Goal: Information Seeking & Learning: Stay updated

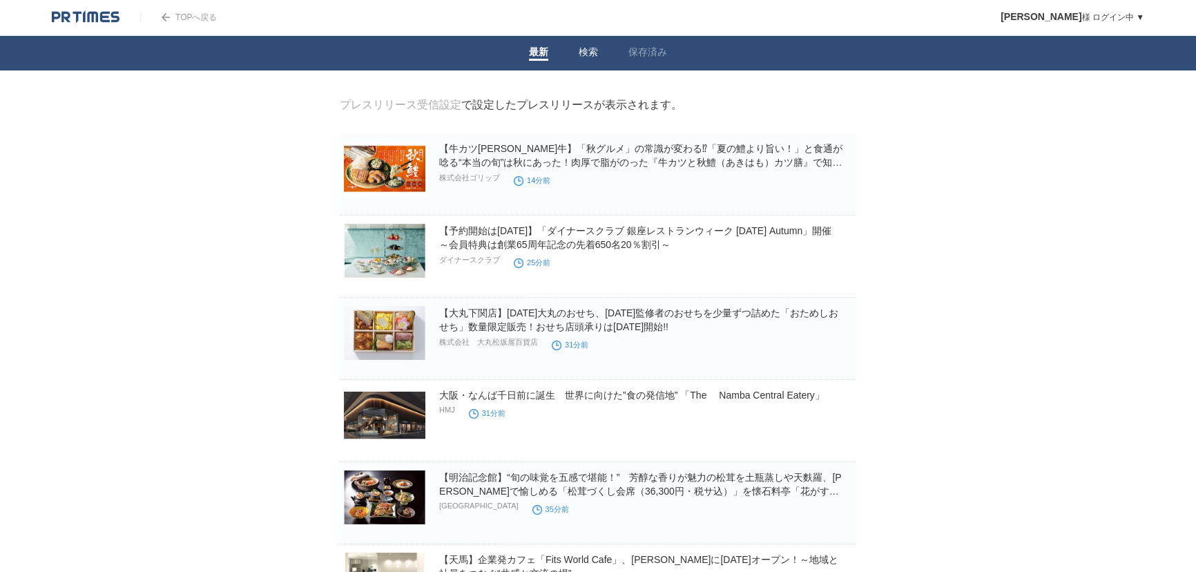
click at [587, 46] on link "検索" at bounding box center [588, 53] width 19 height 15
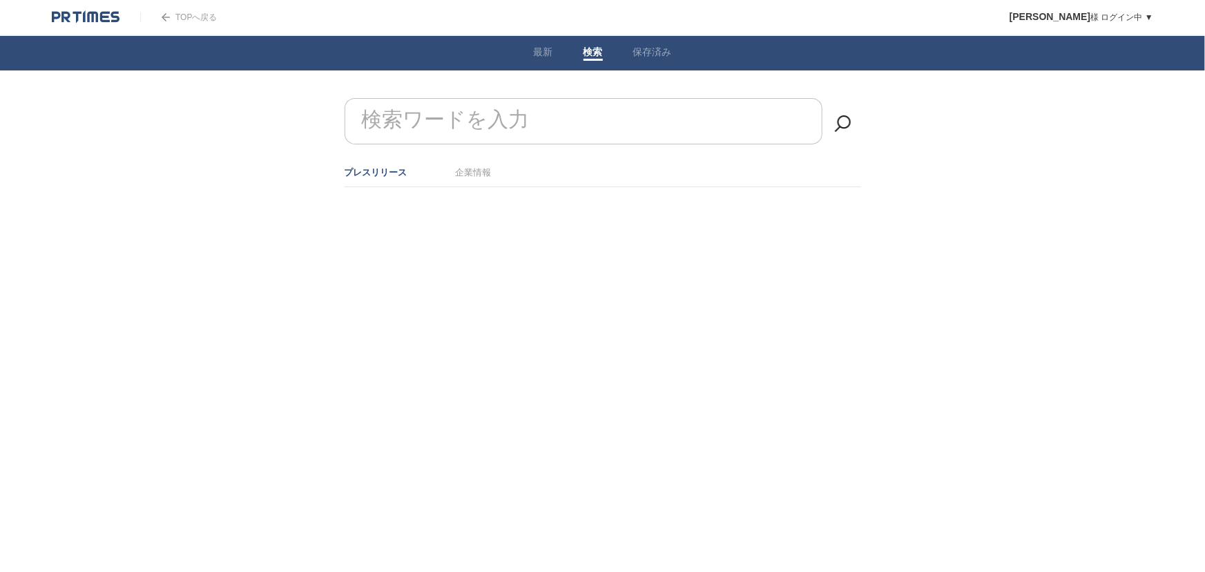
click at [578, 117] on input "検索ワードを入力" at bounding box center [584, 121] width 478 height 46
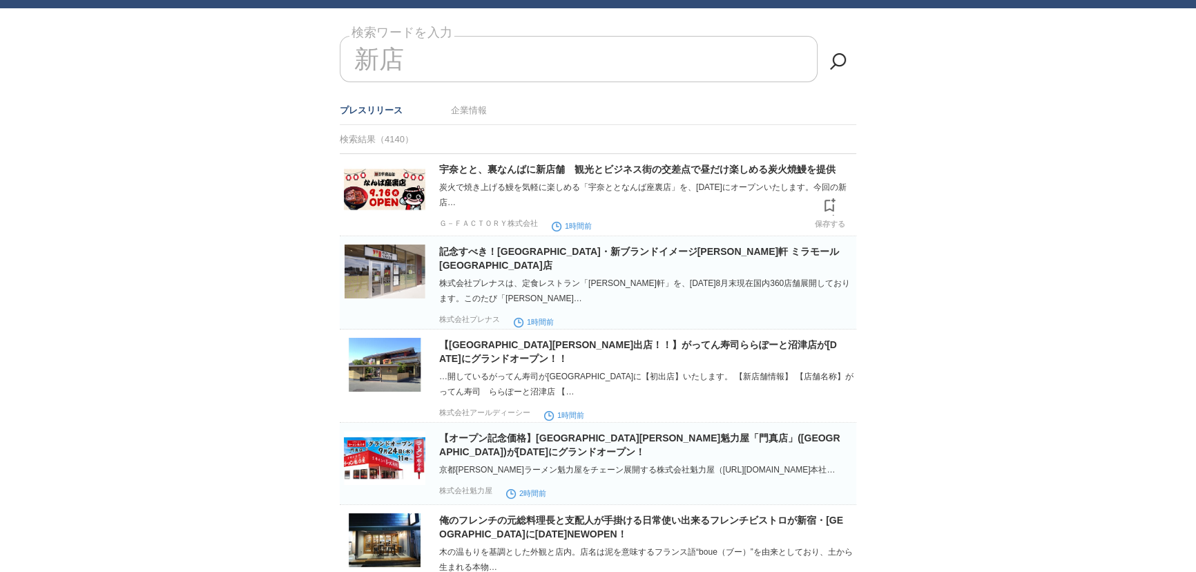
scroll to position [125, 0]
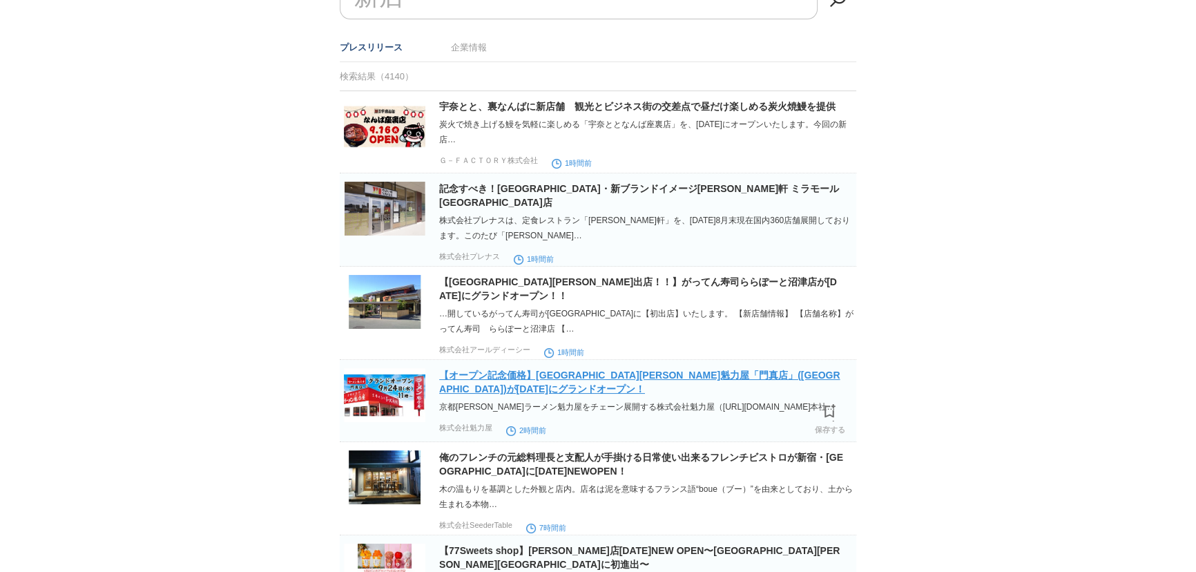
click at [572, 369] on link "【オープン記念価格】[GEOGRAPHIC_DATA][PERSON_NAME]魁力屋「門真店」([GEOGRAPHIC_DATA])が[DATE]にグランド…" at bounding box center [639, 381] width 401 height 25
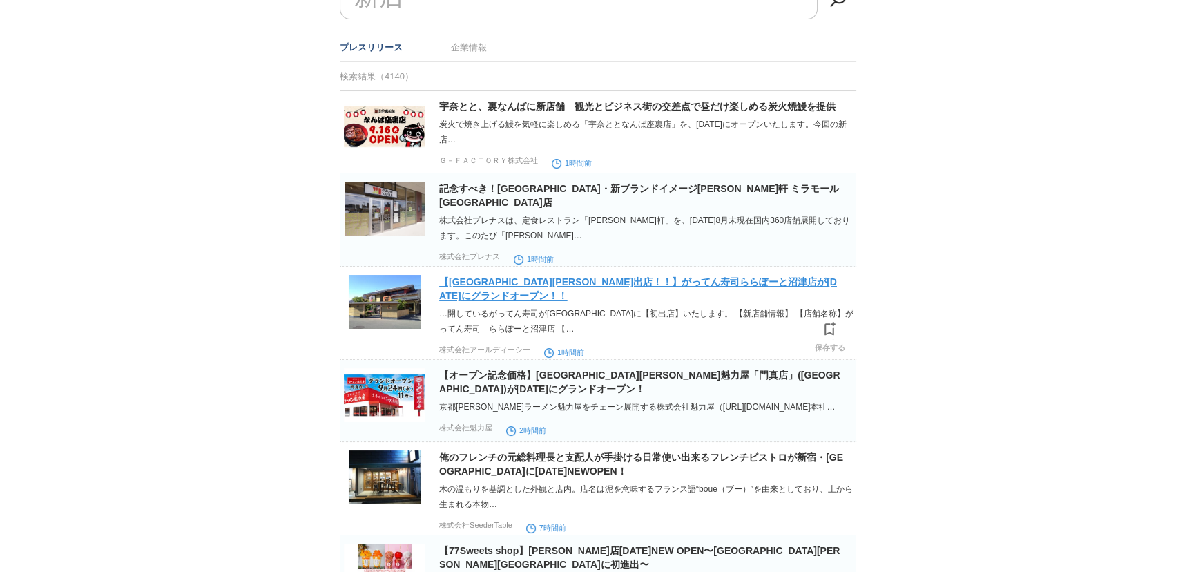
click at [628, 276] on link "【[GEOGRAPHIC_DATA][PERSON_NAME]出店！！】がってん寿司ららぽーと沼津店が[DATE]にグランドオープン！！" at bounding box center [638, 288] width 398 height 25
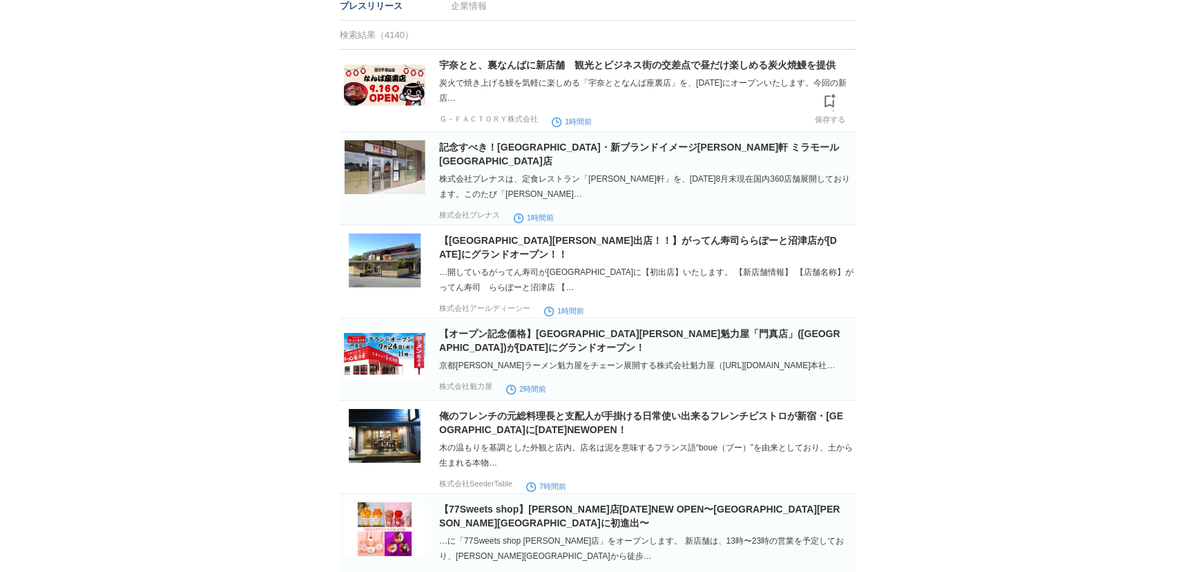
scroll to position [188, 0]
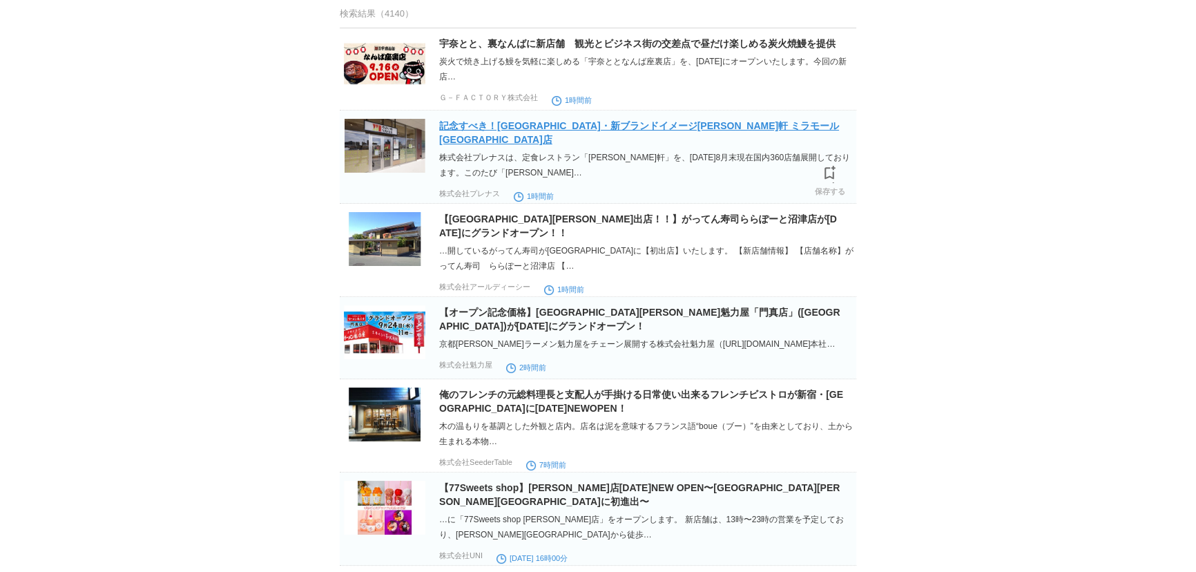
click at [572, 124] on link "記念すべき！[GEOGRAPHIC_DATA]・新ブランドイメージ[PERSON_NAME]軒 ミラモール[GEOGRAPHIC_DATA]店" at bounding box center [639, 132] width 400 height 25
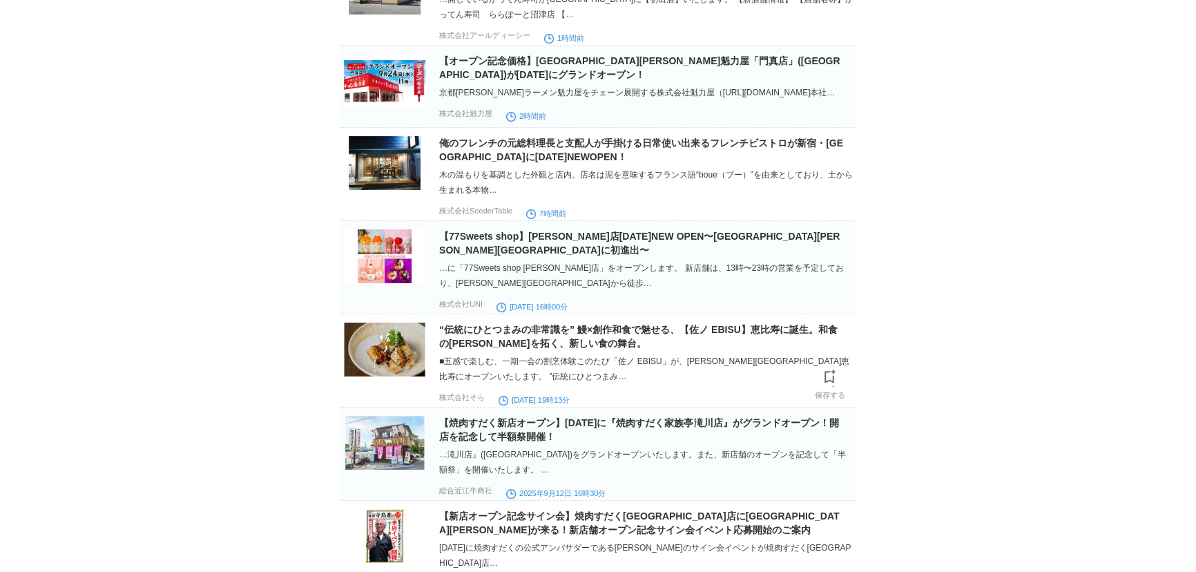
scroll to position [502, 0]
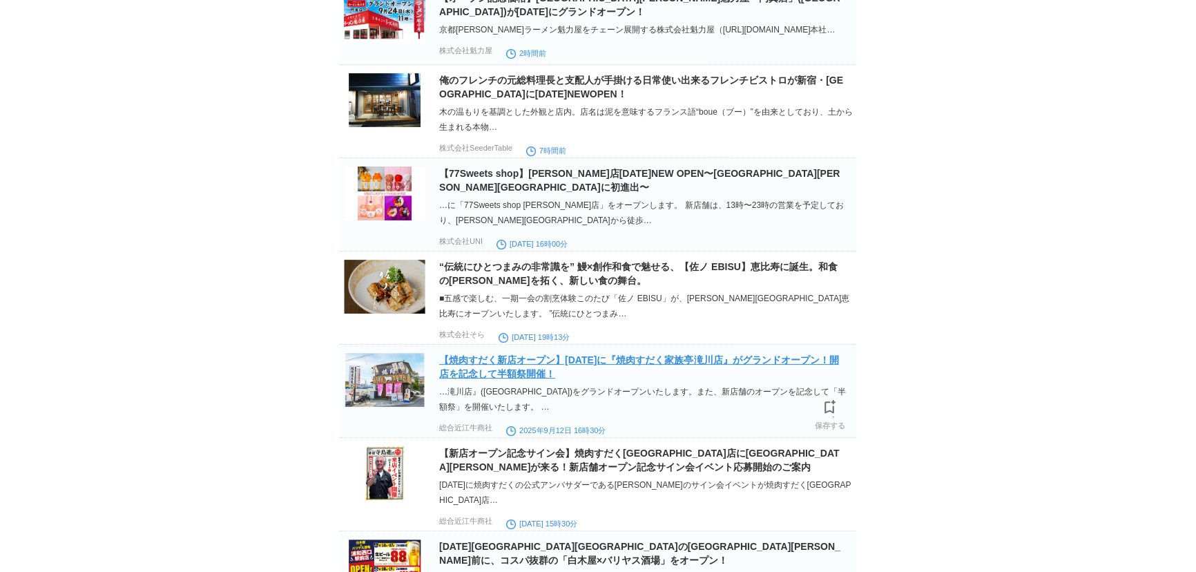
click at [599, 354] on link "【焼肉すだく新店オープン】[DATE]に『焼肉すだく家族亭滝川店』がグランドオープン！開店を記念して半額祭開催！" at bounding box center [638, 366] width 399 height 25
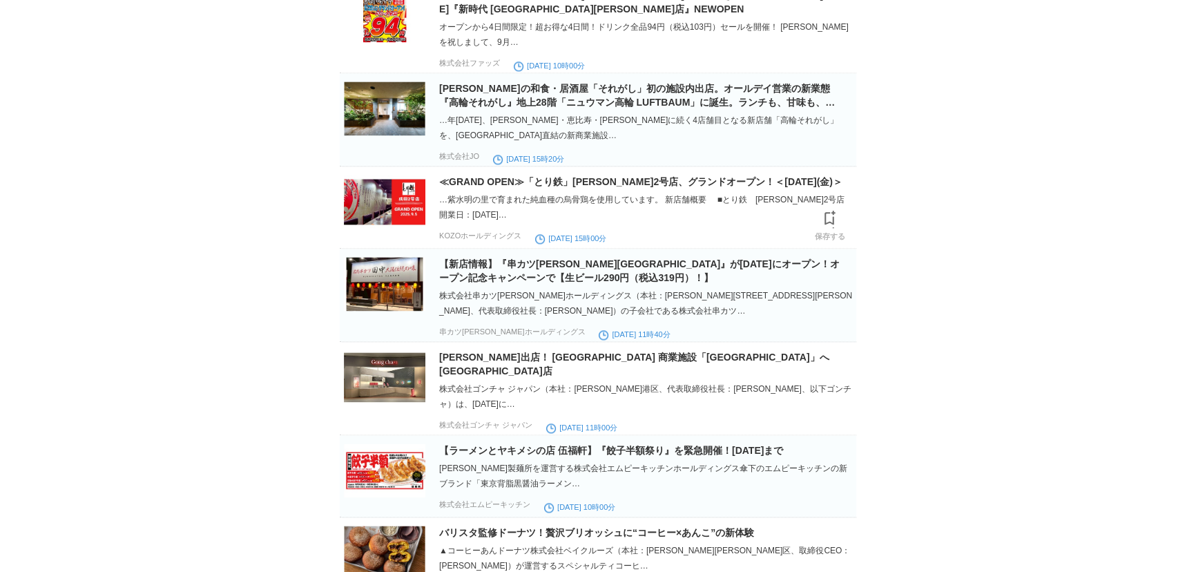
scroll to position [2448, 0]
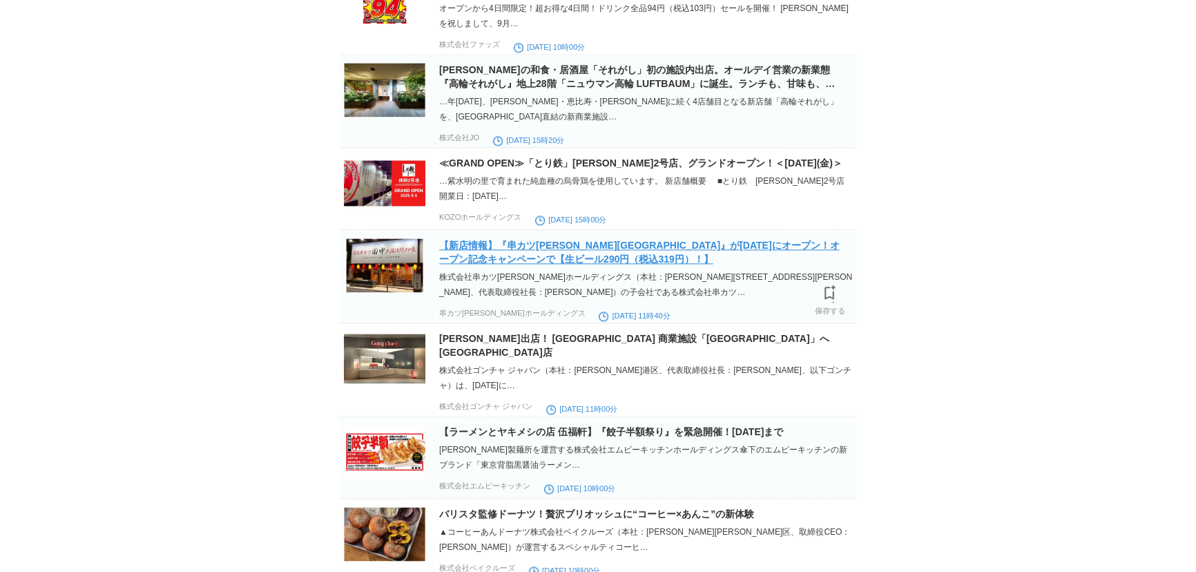
click at [561, 264] on link "【新店情報】『串カツ[PERSON_NAME][GEOGRAPHIC_DATA]』が[DATE]にオープン！オープン記念キャンペーンで【生ビール290円（税込…" at bounding box center [639, 252] width 400 height 25
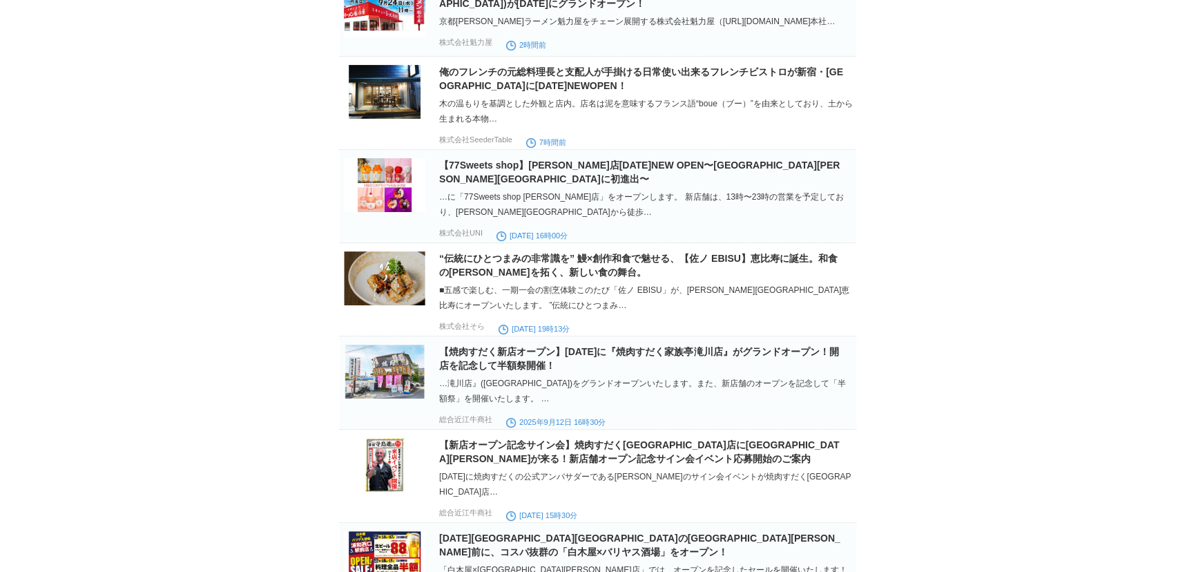
scroll to position [0, 0]
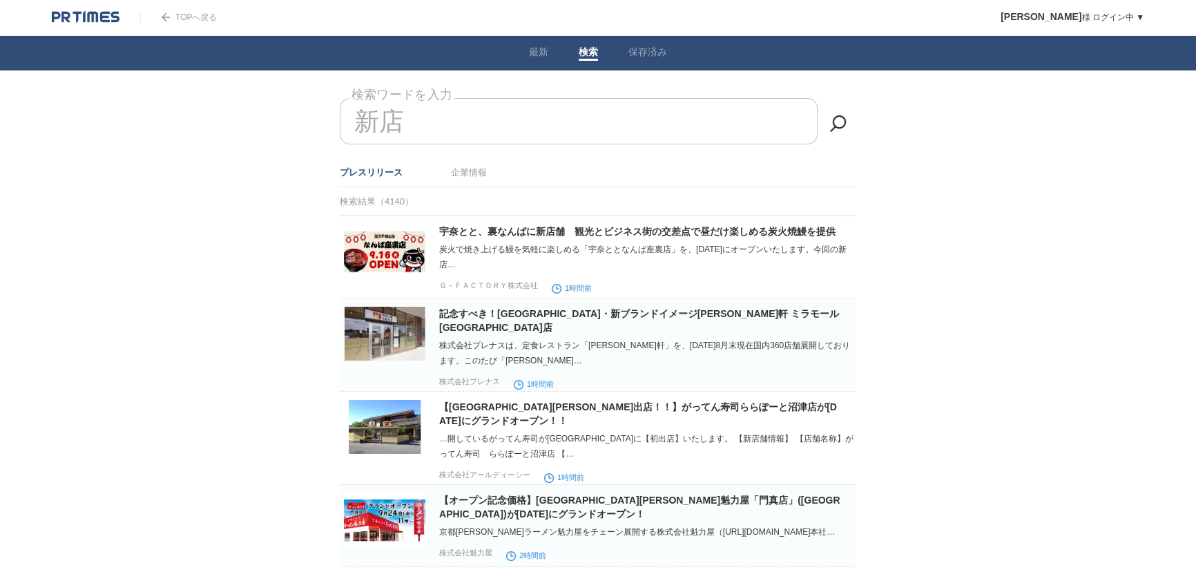
click at [539, 135] on input "新店" at bounding box center [579, 121] width 478 height 46
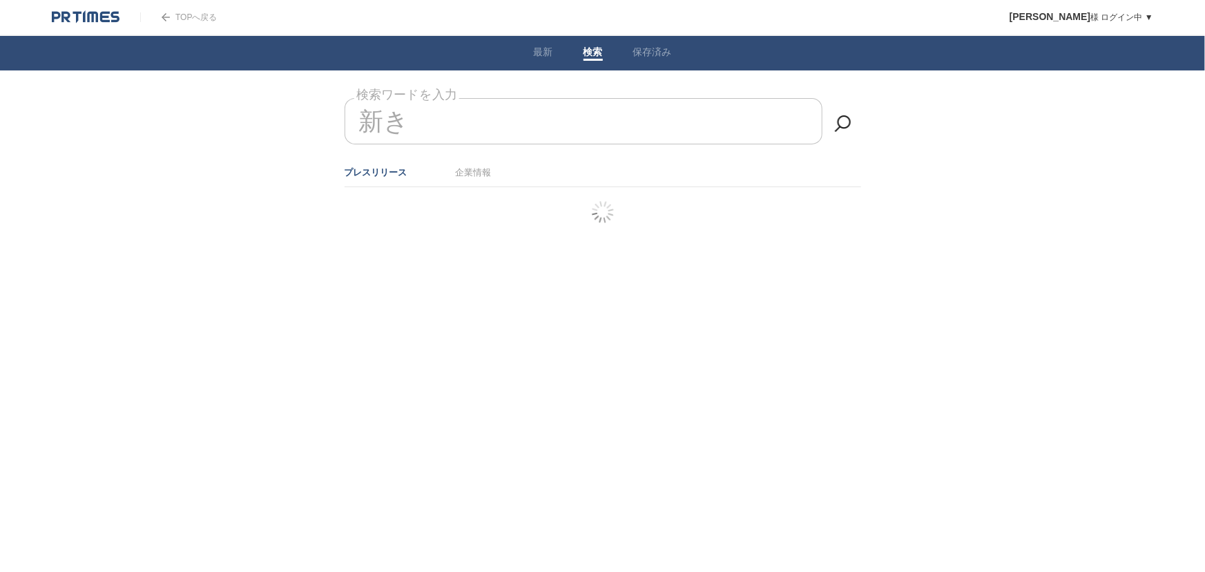
type input "新"
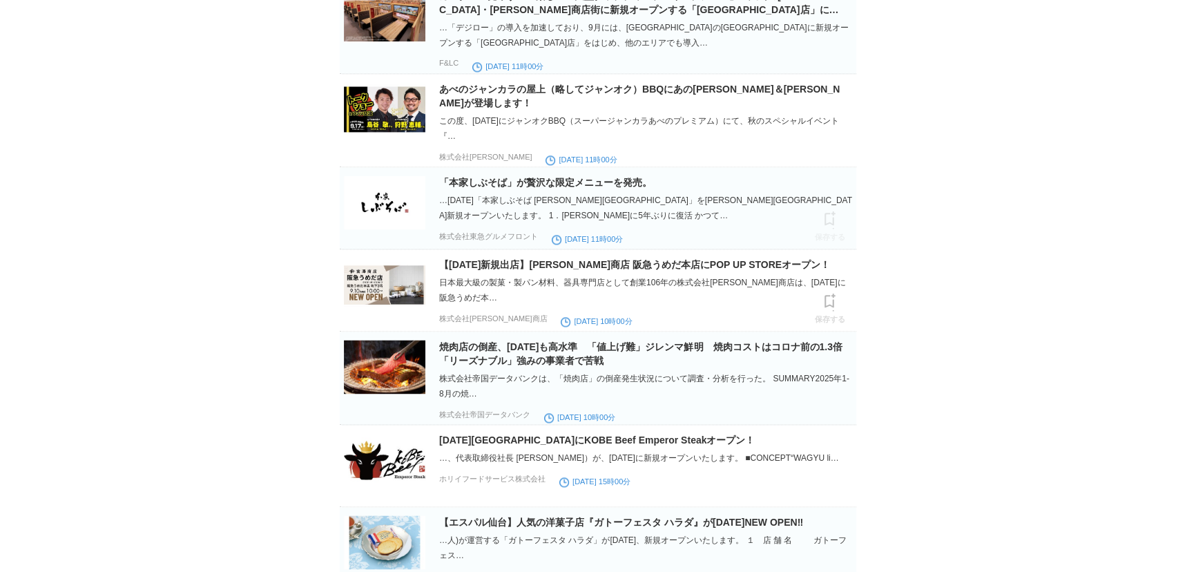
scroll to position [2574, 0]
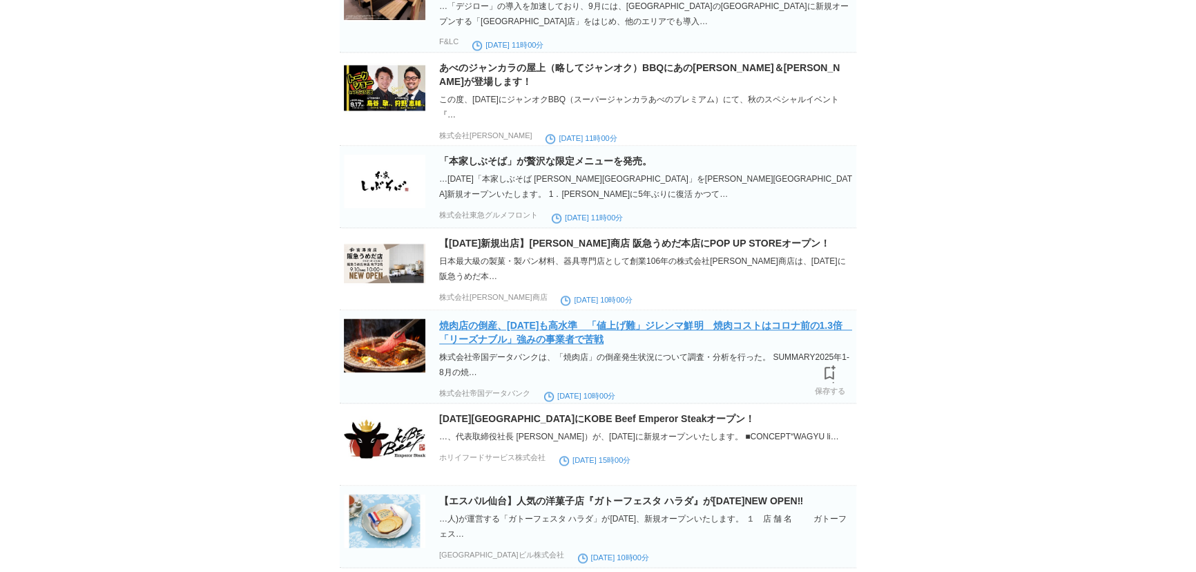
type input "新規オープン"
click at [767, 345] on link "焼肉店の倒産、[DATE]も高水準　「値上げ難」ジレンマ鮮明　焼肉コストはコロナ前の1.3倍　「リーズナブル」強みの事業者で苦戦" at bounding box center [645, 332] width 413 height 25
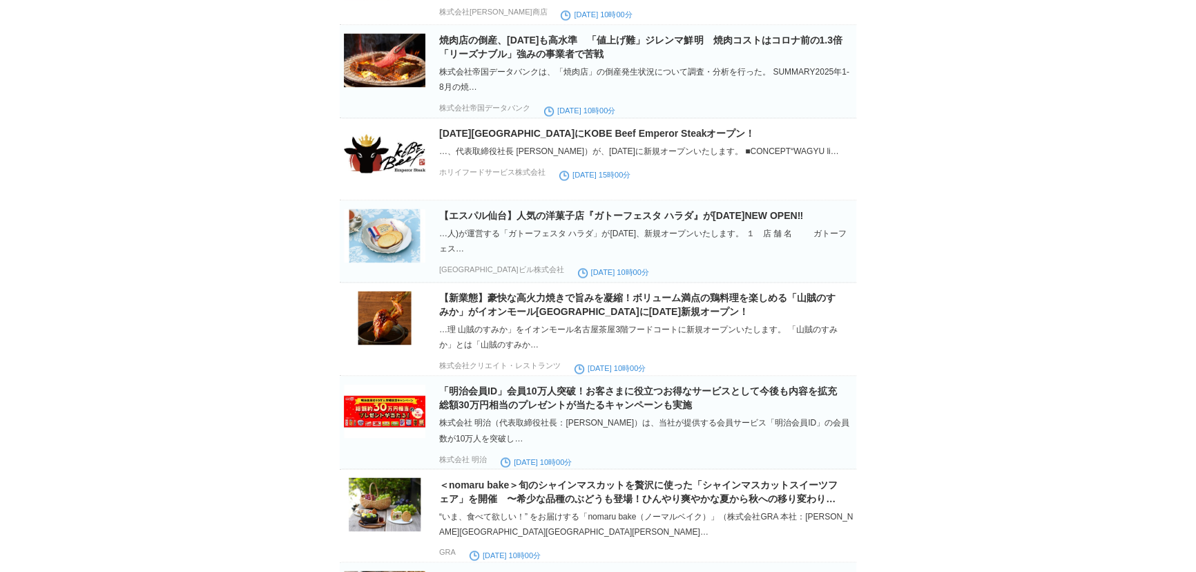
scroll to position [2887, 0]
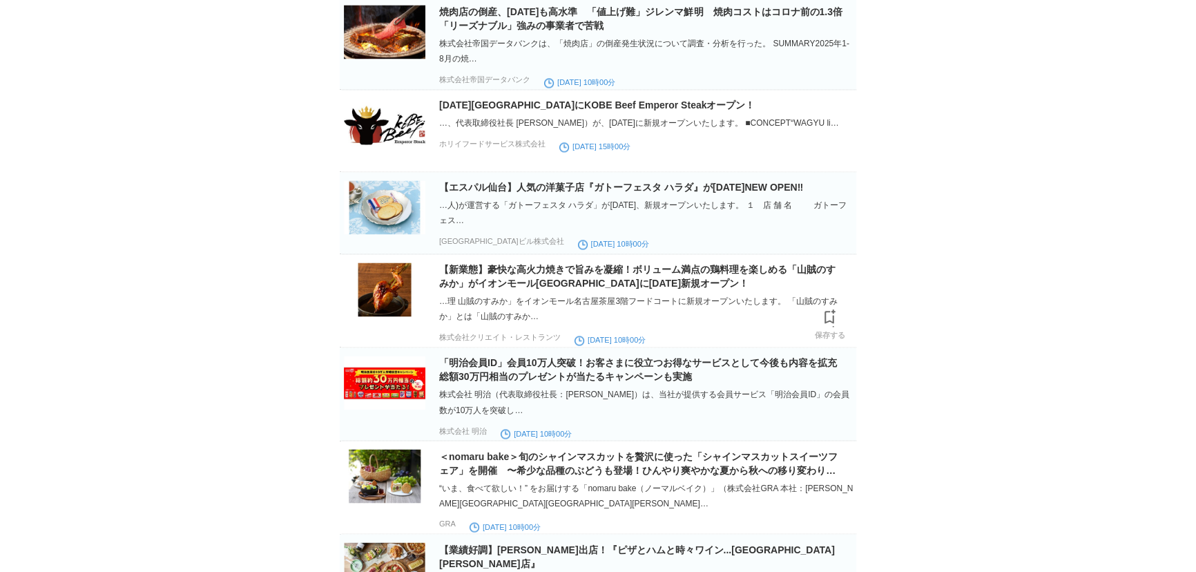
click at [638, 290] on h2 "【新業態】豪快な高火力焼きで旨みを凝縮！ボリューム満点の鶏料理を楽しめる「山賊のすみか」がイオンモール[GEOGRAPHIC_DATA]に[DATE]新規オー…" at bounding box center [646, 276] width 414 height 28
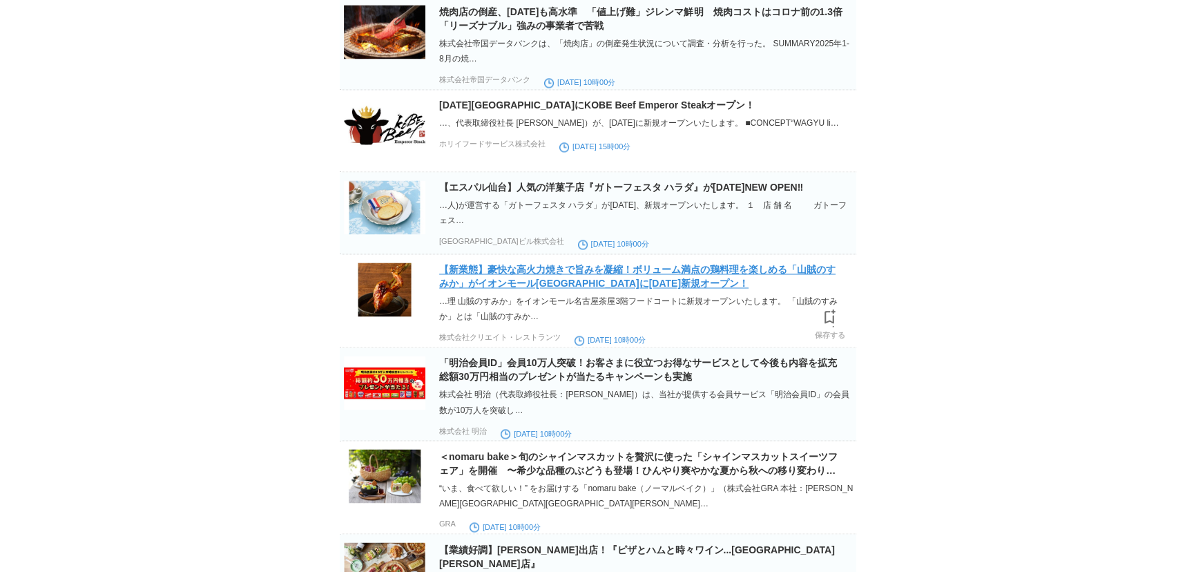
click at [635, 289] on link "【新業態】豪快な高火力焼きで旨みを凝縮！ボリューム満点の鶏料理を楽しめる「山賊のすみか」がイオンモール[GEOGRAPHIC_DATA]に[DATE]新規オー…" at bounding box center [637, 276] width 396 height 25
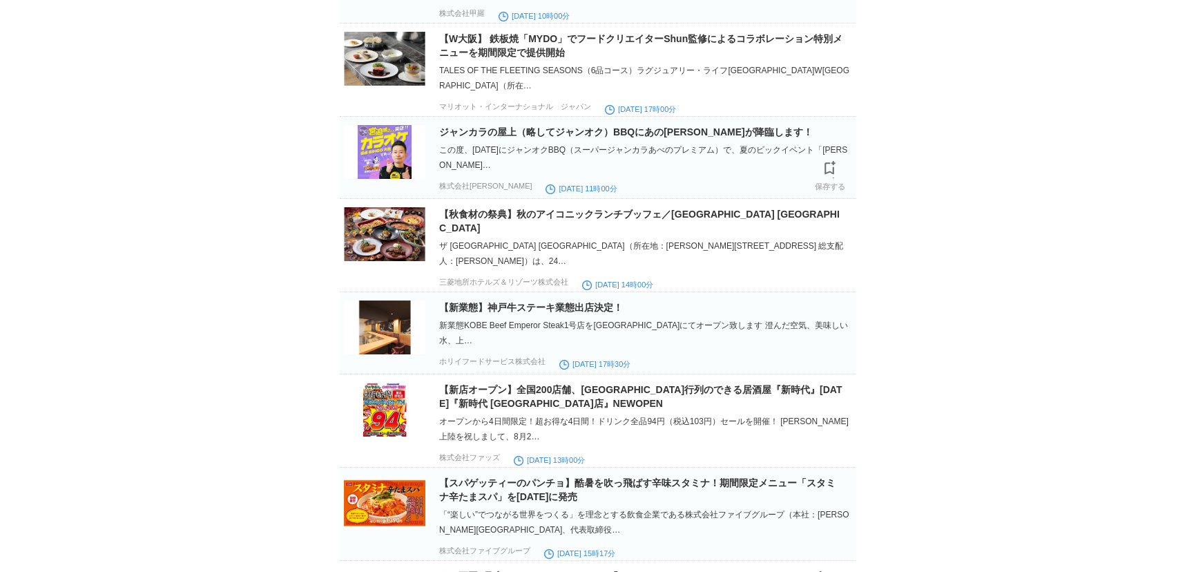
scroll to position [6402, 0]
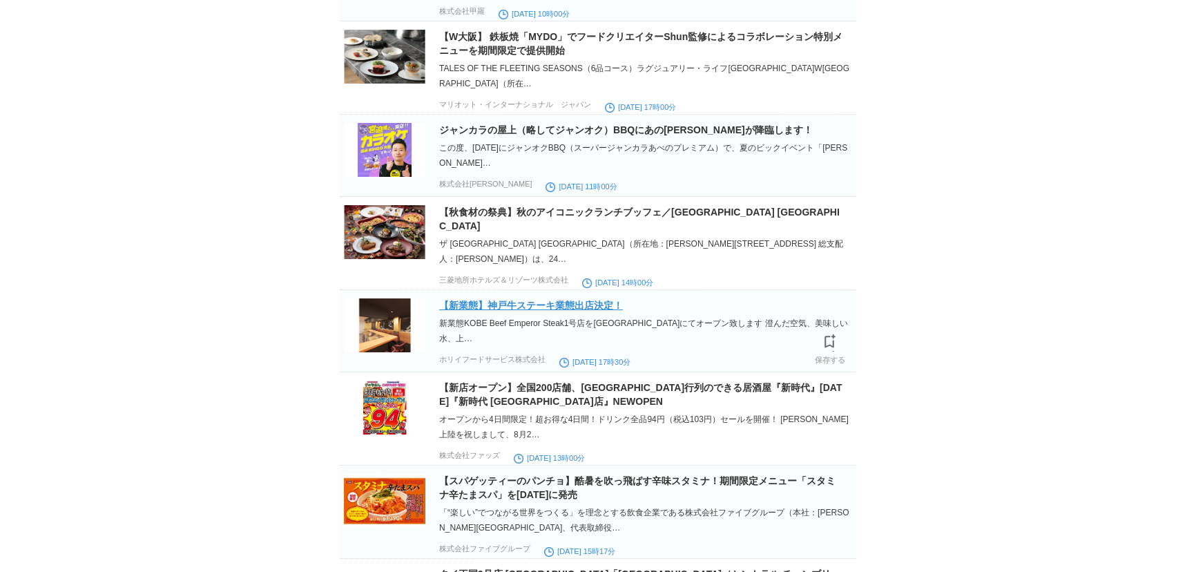
click at [590, 311] on link "【新業態】神戸牛ステーキ業態出店決定！" at bounding box center [531, 305] width 184 height 11
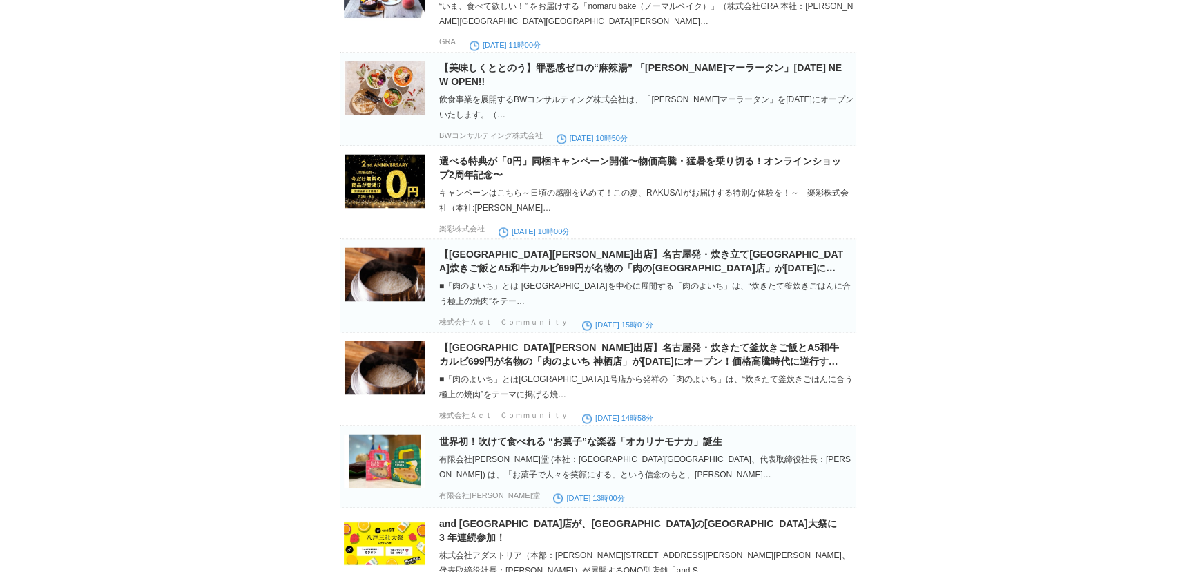
scroll to position [9479, 0]
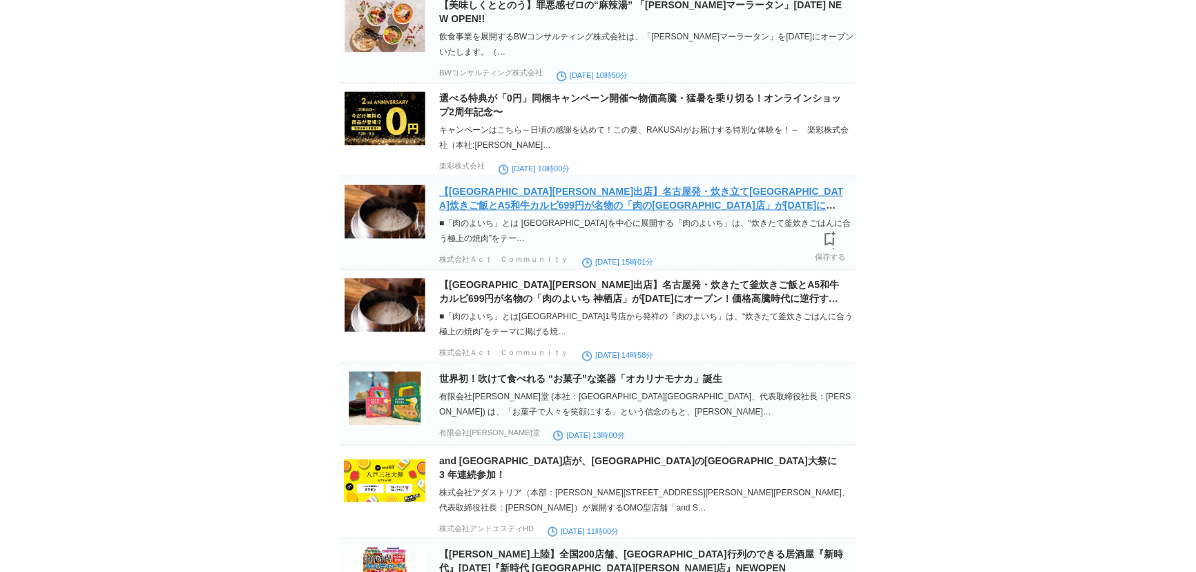
click at [744, 219] on link "【[GEOGRAPHIC_DATA][PERSON_NAME]出店】名古屋発・炊き立て[GEOGRAPHIC_DATA]炊きご飯とA5和牛カルビ699円が名物…" at bounding box center [641, 205] width 404 height 39
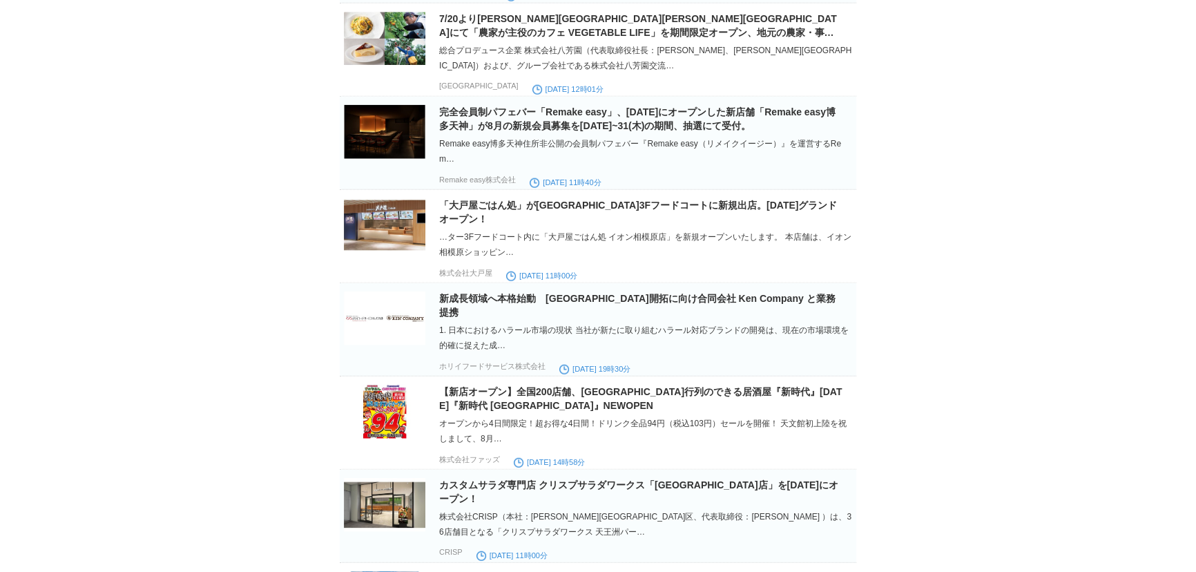
scroll to position [11048, 0]
